Goal: Check status: Check status

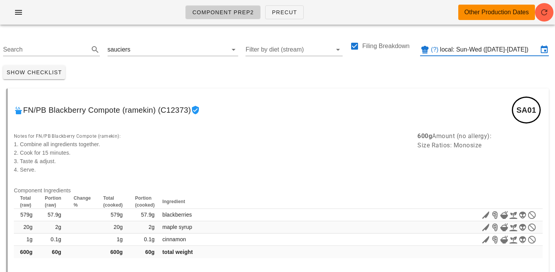
click at [500, 50] on input "local: Sun-Wed ([DATE]-[DATE])" at bounding box center [489, 50] width 98 height 12
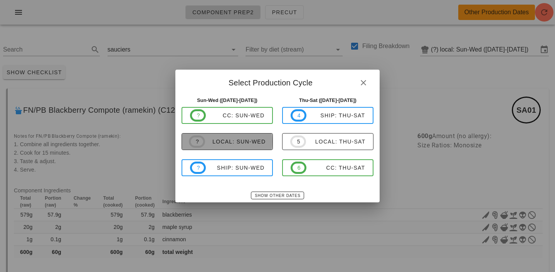
click at [242, 144] on div "local: Sun-Wed" at bounding box center [235, 142] width 61 height 6
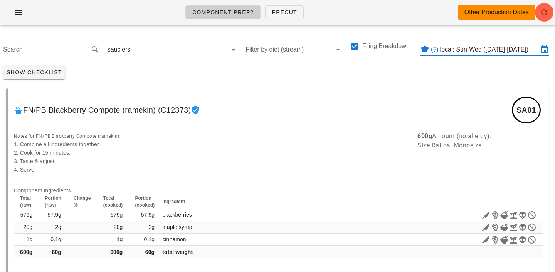
click at [488, 47] on input "local: Sun-Wed ([DATE]-[DATE])" at bounding box center [489, 50] width 98 height 12
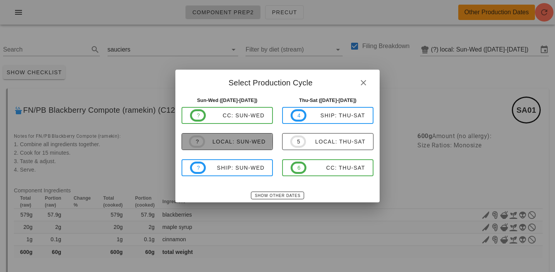
click at [247, 138] on span "? local: Sun-Wed" at bounding box center [227, 142] width 77 height 12
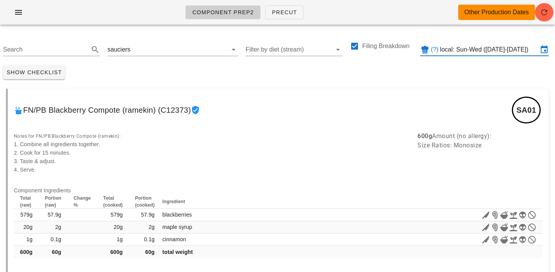
click at [468, 49] on input "local: Sun-Wed ([DATE]-[DATE])" at bounding box center [489, 50] width 98 height 12
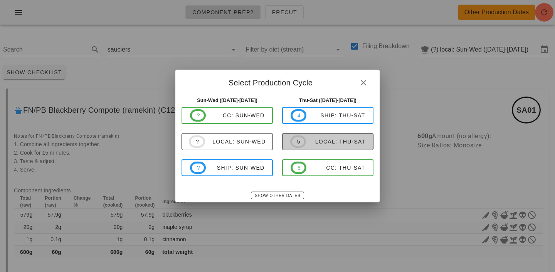
click at [342, 141] on div "local: Thu-Sat" at bounding box center [335, 142] width 59 height 6
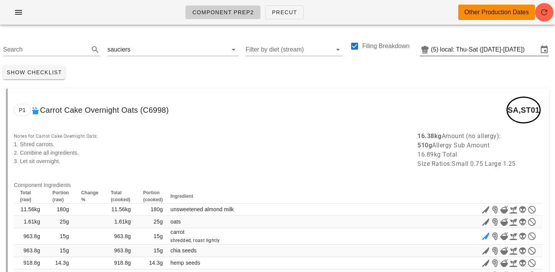
click at [464, 49] on input "local: Thu-Sat ([DATE]-[DATE])" at bounding box center [489, 50] width 98 height 12
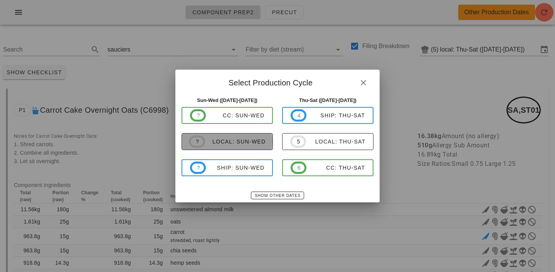
click at [229, 143] on div "local: Sun-Wed" at bounding box center [235, 142] width 61 height 6
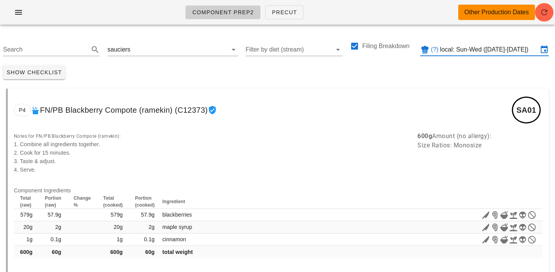
click at [471, 53] on input "local: Sun-Wed ([DATE]-[DATE])" at bounding box center [489, 50] width 98 height 12
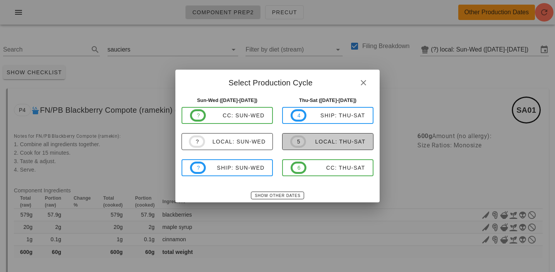
click at [340, 144] on div "local: Thu-Sat" at bounding box center [335, 142] width 59 height 6
type input "local: Thu-Sat ([DATE]-[DATE])"
